Goal: Obtain resource: Obtain resource

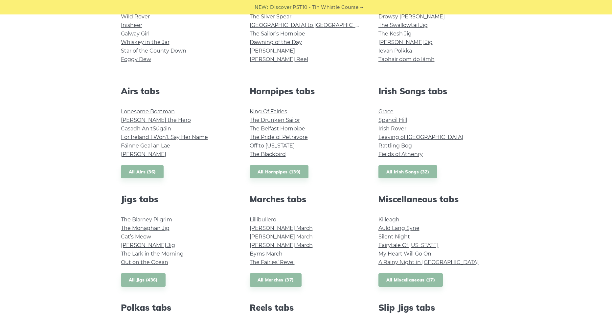
scroll to position [230, 0]
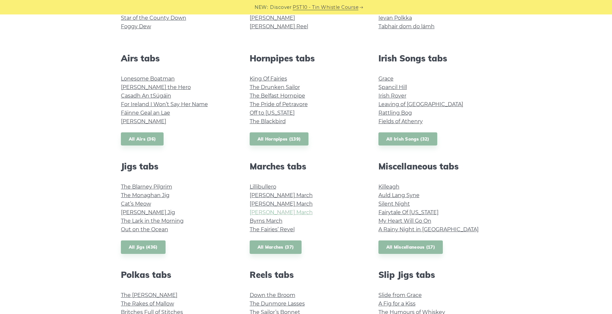
click at [274, 213] on link "[PERSON_NAME] March" at bounding box center [281, 212] width 63 height 6
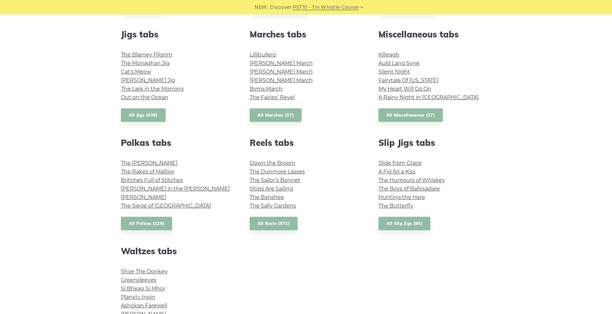
scroll to position [362, 0]
click at [124, 163] on link "The [PERSON_NAME]" at bounding box center [149, 164] width 57 height 6
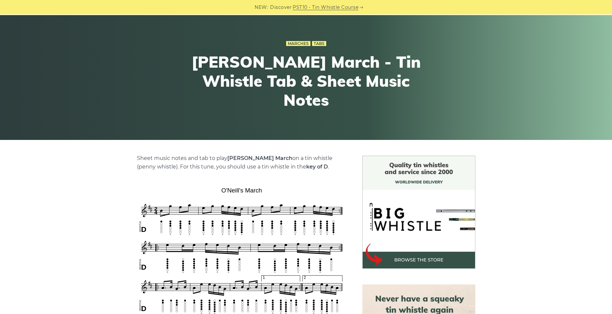
scroll to position [33, 0]
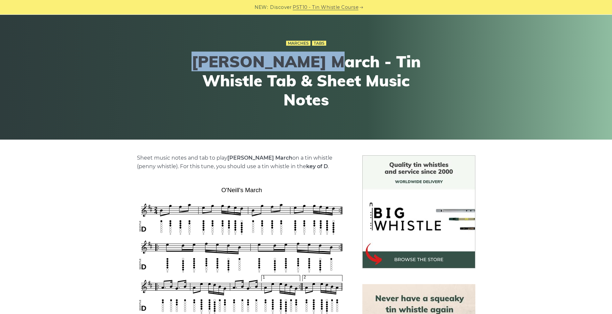
drag, startPoint x: 196, startPoint y: 69, endPoint x: 308, endPoint y: 76, distance: 111.6
click at [308, 76] on div "Marches Tabs O’Neill’s March - Tin Whistle Tab & Sheet Music Notes" at bounding box center [306, 77] width 402 height 108
copy h1 "[PERSON_NAME] March"
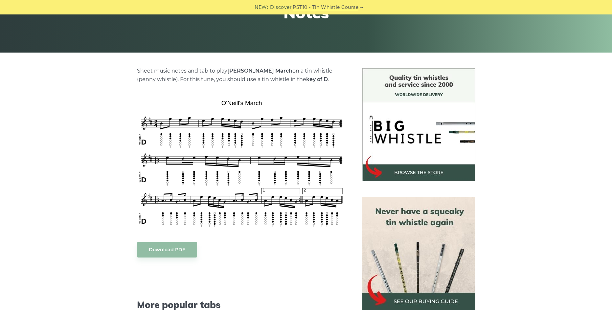
scroll to position [131, 0]
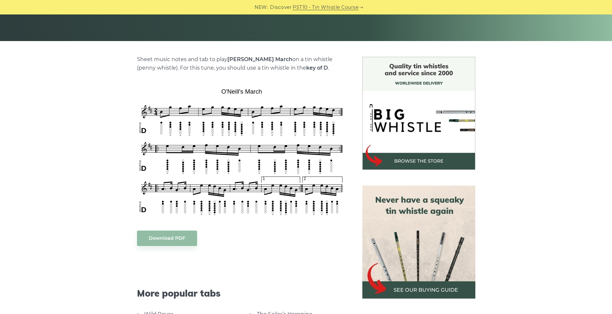
click at [91, 102] on div "Sheet music notes and tab to play O’Neill’s March on a tin whistle (penny whist…" at bounding box center [306, 260] width 612 height 407
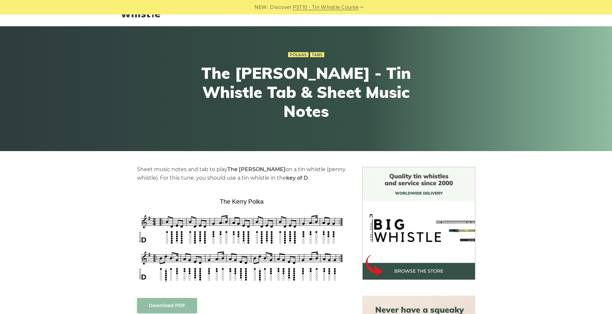
scroll to position [33, 0]
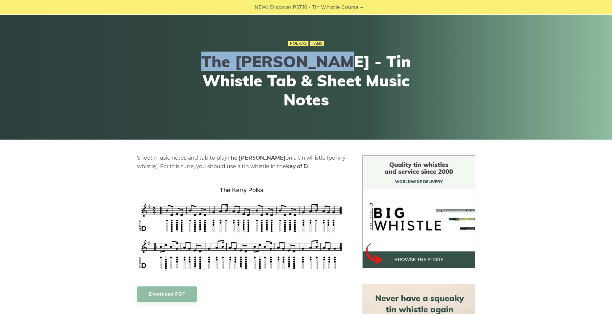
drag, startPoint x: 177, startPoint y: 67, endPoint x: 315, endPoint y: 70, distance: 137.8
click at [316, 70] on div "Polkas Tabs The Kerry Polka - Tin Whistle Tab & Sheet Music Notes" at bounding box center [306, 77] width 402 height 108
copy h1 "The [PERSON_NAME]"
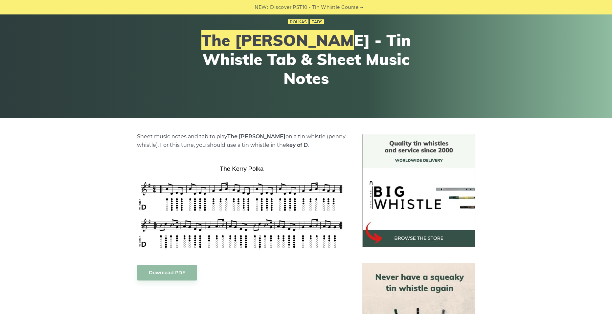
scroll to position [66, 0]
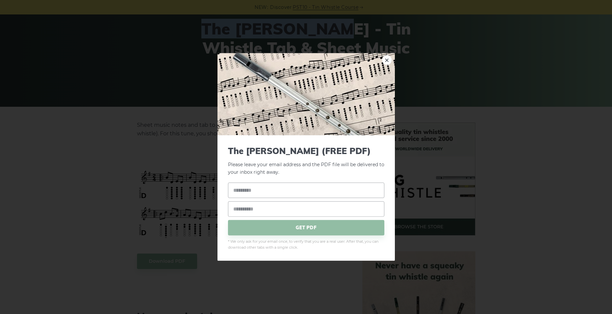
click at [279, 194] on input "text" at bounding box center [306, 189] width 156 height 15
type input "*****"
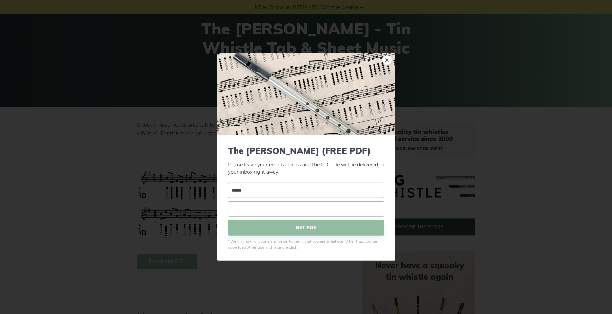
click at [276, 206] on input "email" at bounding box center [306, 208] width 156 height 15
type input "**********"
click at [292, 231] on span "GET PDF" at bounding box center [306, 227] width 156 height 15
